Goal: Information Seeking & Learning: Learn about a topic

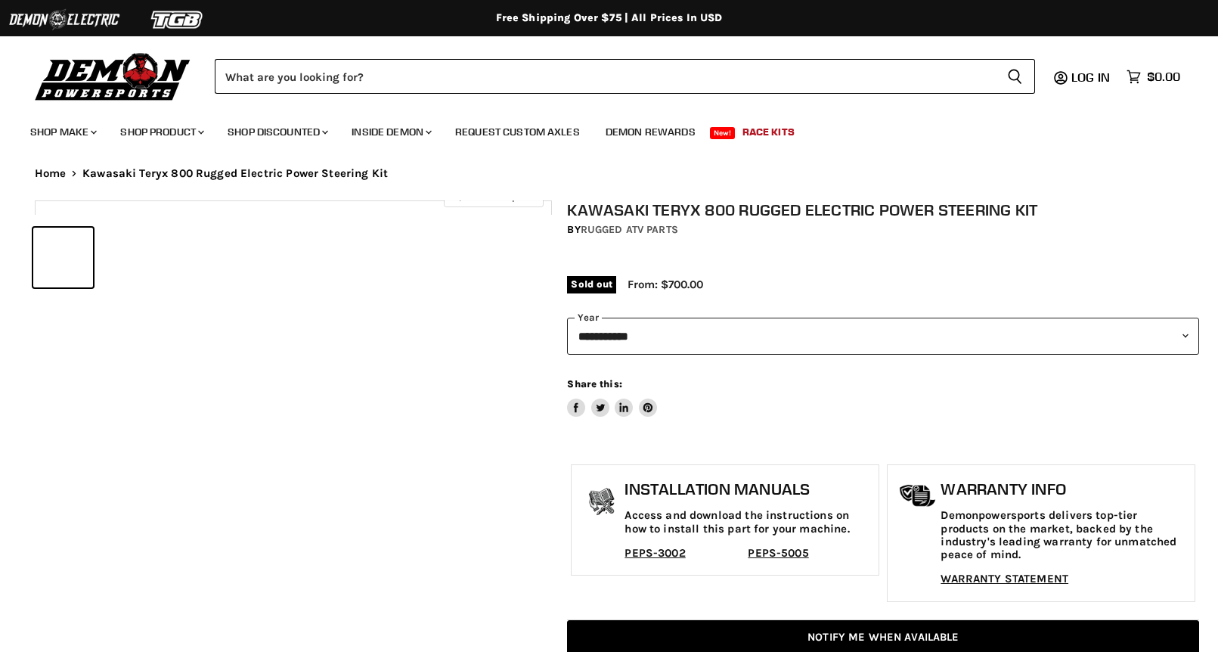
select select "******"
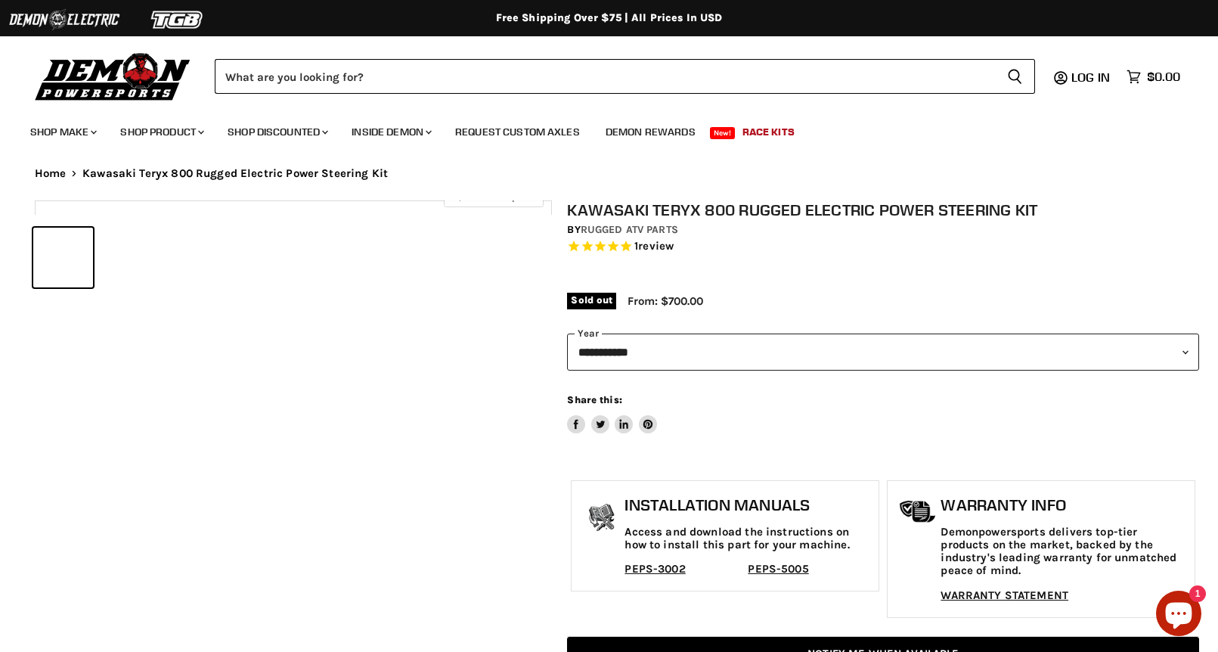
select select "******"
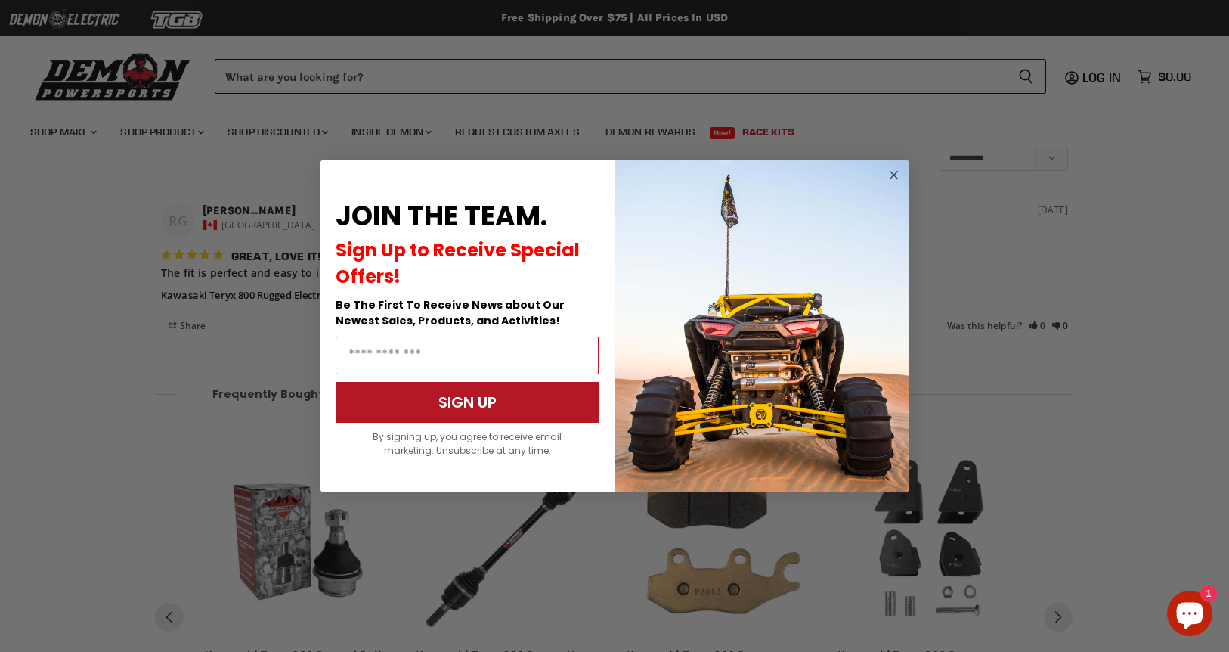
scroll to position [1821, 0]
